Goal: Find specific page/section: Find specific page/section

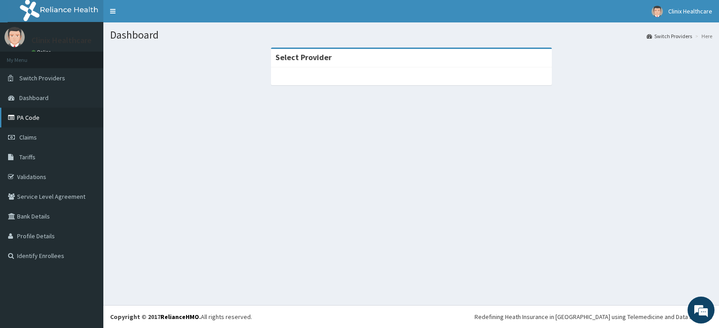
click at [28, 114] on link "PA Code" at bounding box center [51, 118] width 103 height 20
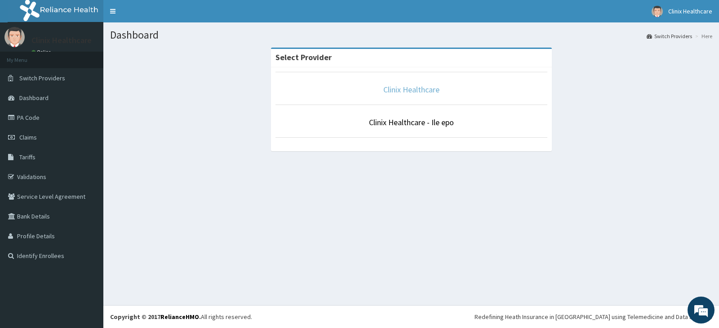
click at [400, 90] on link "Clinix Healthcare" at bounding box center [411, 89] width 56 height 10
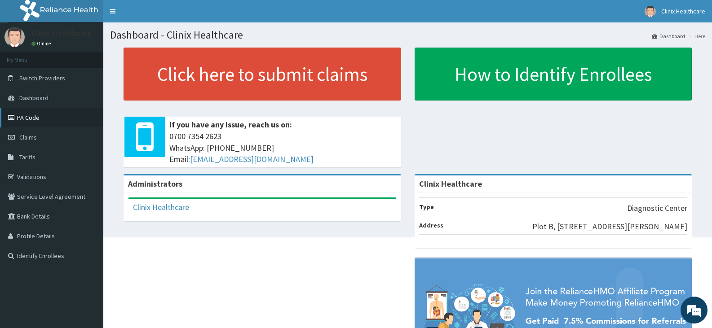
click at [28, 115] on link "PA Code" at bounding box center [51, 118] width 103 height 20
